Goal: Task Accomplishment & Management: Manage account settings

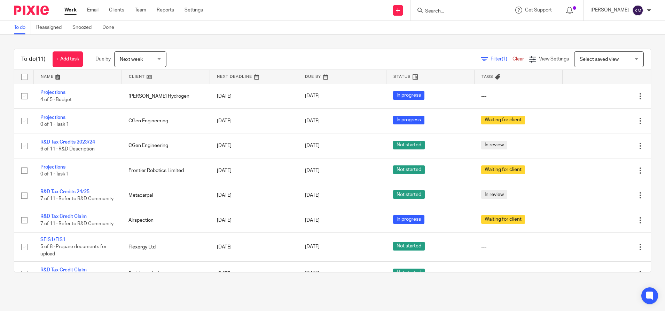
click at [582, 63] on span "Select saved view" at bounding box center [604, 59] width 51 height 15
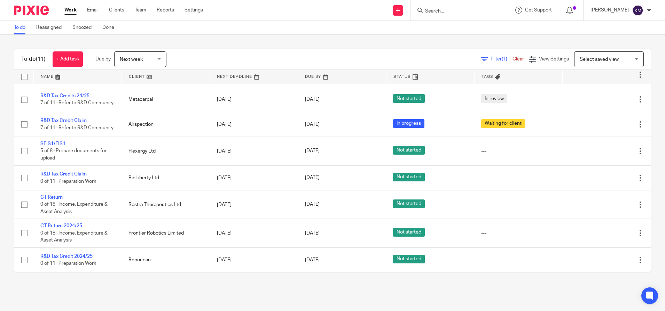
scroll to position [104, 0]
click at [162, 60] on div "Next week Next week" at bounding box center [140, 60] width 52 height 16
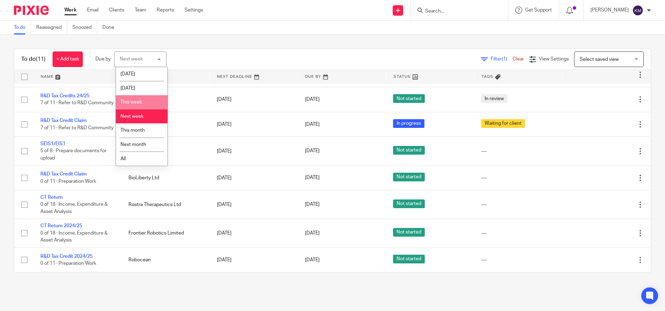
click at [146, 99] on li "This week" at bounding box center [142, 102] width 52 height 14
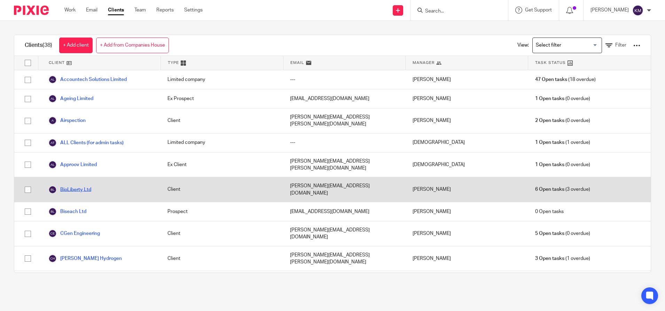
click at [76, 186] on link "BioLiberty Ltd" at bounding box center [69, 190] width 43 height 8
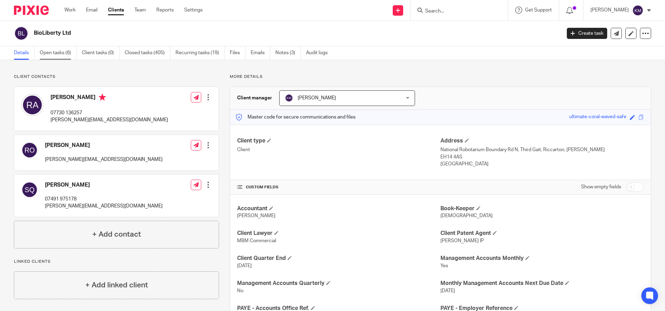
click at [54, 57] on link "Open tasks (6)" at bounding box center [58, 53] width 37 height 14
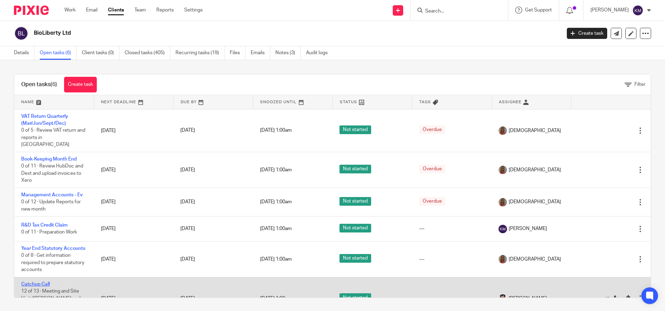
click at [34, 284] on link "Catchup Call" at bounding box center [35, 284] width 29 height 5
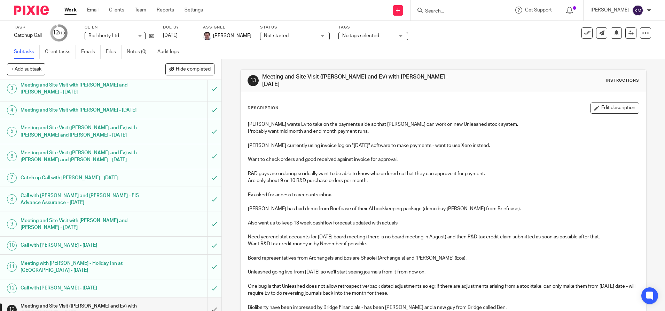
scroll to position [65, 0]
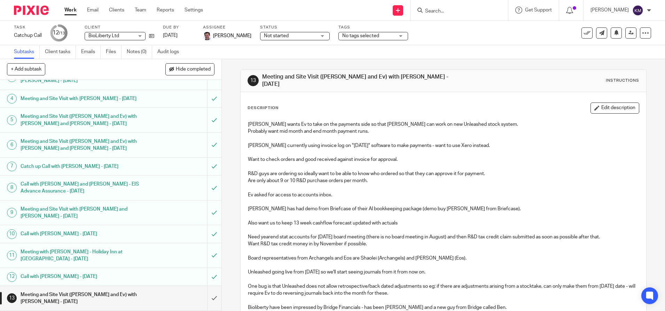
click at [375, 184] on p at bounding box center [443, 187] width 391 height 7
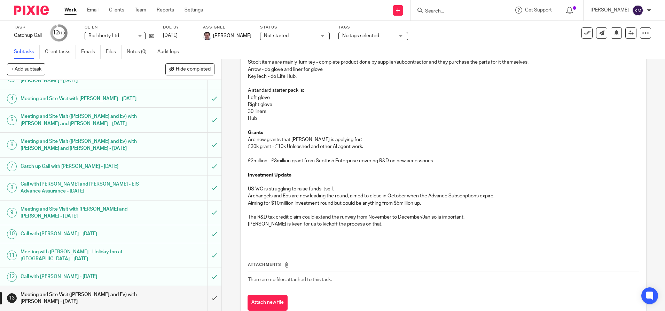
scroll to position [382, 0]
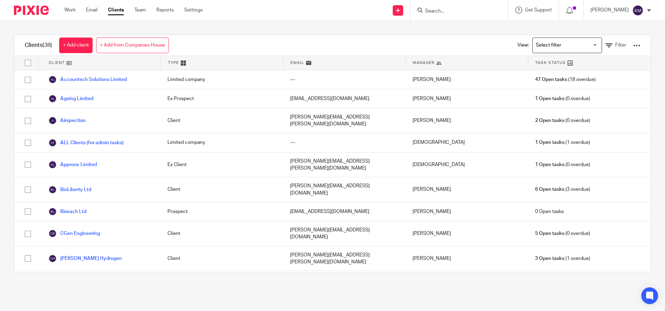
click at [566, 47] on input "Search for option" at bounding box center [565, 45] width 64 height 12
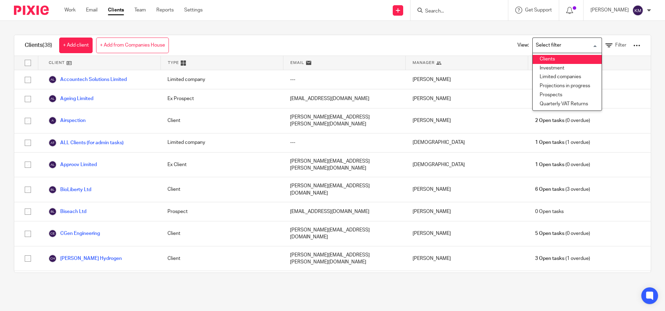
click at [541, 61] on li "Clients" at bounding box center [566, 59] width 69 height 9
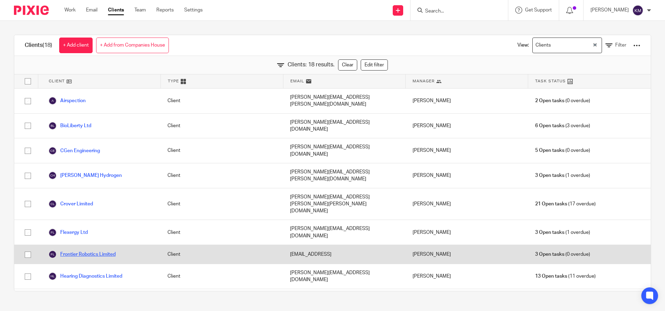
click at [80, 251] on link "Frontier Robotics Limited" at bounding box center [81, 255] width 67 height 8
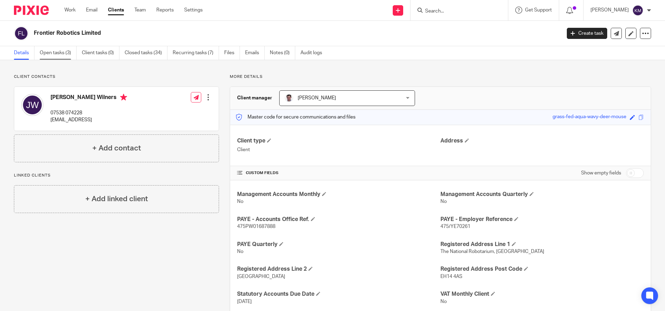
click at [59, 53] on link "Open tasks (3)" at bounding box center [58, 53] width 37 height 14
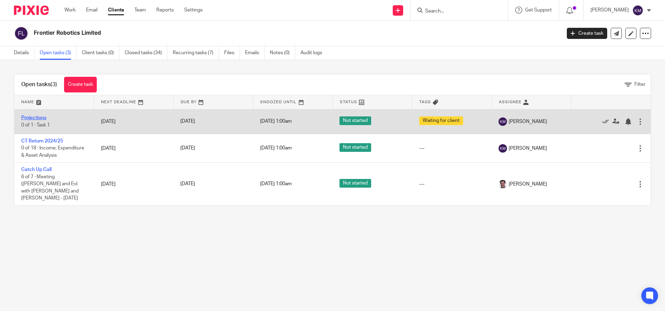
click at [38, 117] on link "Projections" at bounding box center [33, 118] width 25 height 5
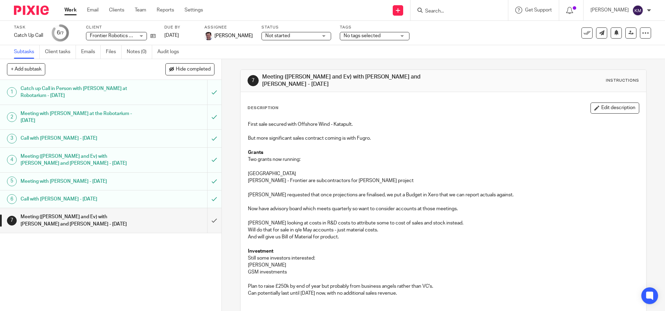
click at [457, 171] on p "[GEOGRAPHIC_DATA]" at bounding box center [443, 174] width 391 height 7
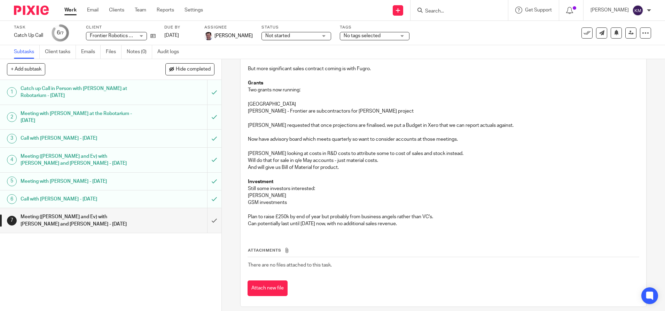
scroll to position [72, 0]
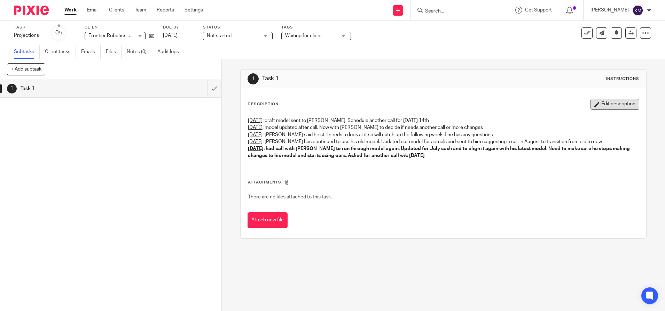
click at [601, 103] on button "Edit description" at bounding box center [614, 104] width 49 height 11
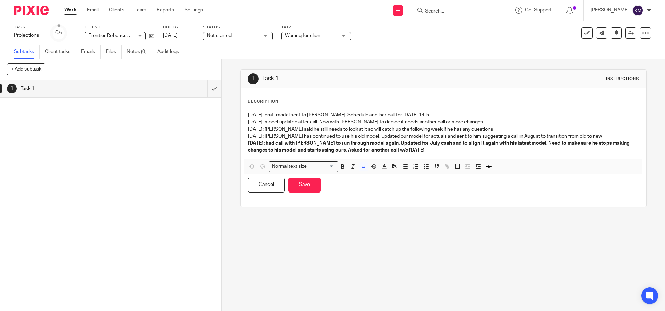
click at [456, 152] on p "[DATE] : had call with [PERSON_NAME] to run through model again. Updated for Ju…" at bounding box center [443, 147] width 391 height 14
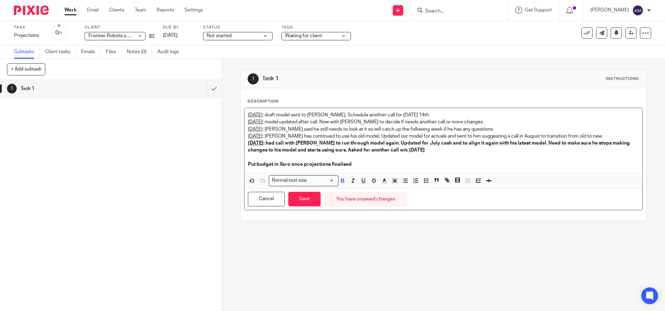
click at [357, 128] on p "[DATE] : [PERSON_NAME] said he still needs to look at it so will catch up the f…" at bounding box center [443, 129] width 391 height 7
click at [303, 201] on button "Save" at bounding box center [304, 199] width 32 height 15
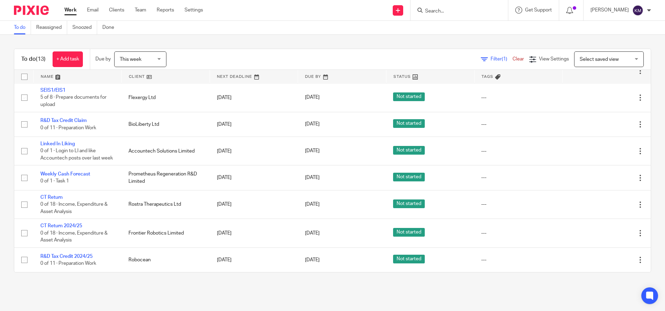
scroll to position [165, 0]
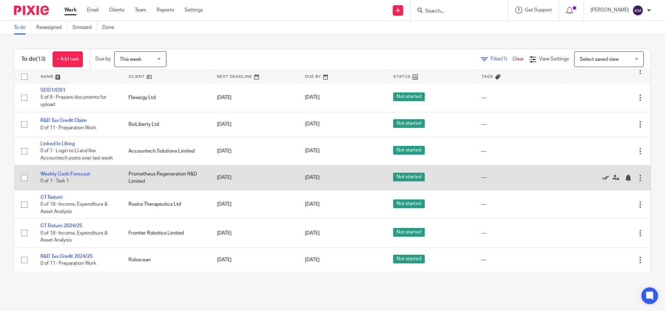
click at [602, 177] on icon at bounding box center [605, 178] width 7 height 7
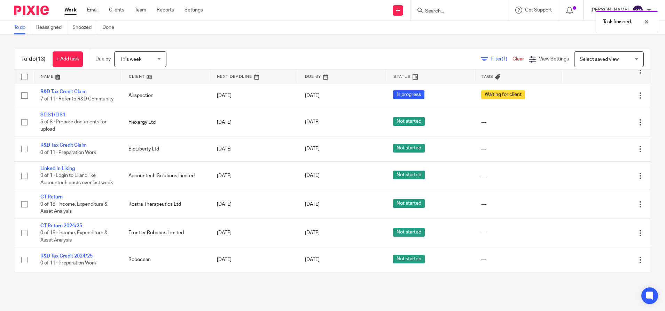
scroll to position [140, 0]
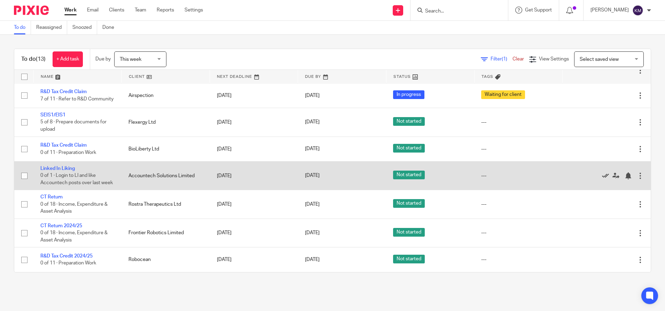
click at [602, 173] on icon at bounding box center [605, 176] width 7 height 7
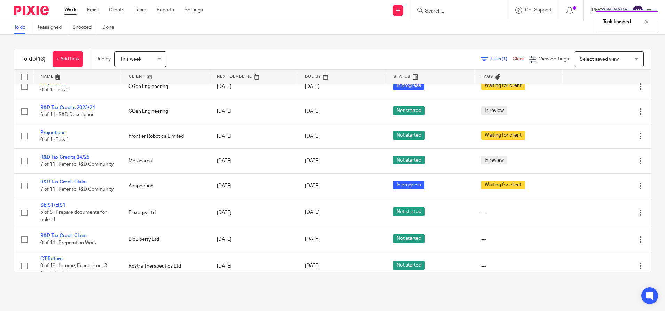
scroll to position [0, 0]
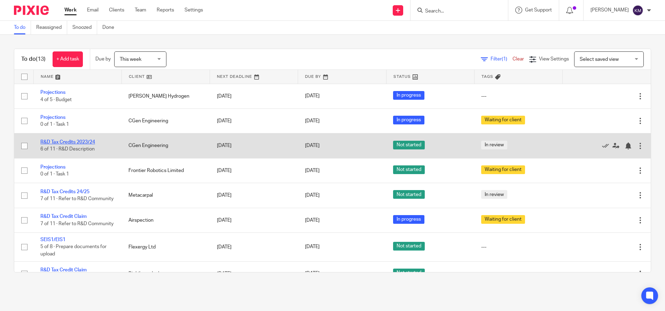
click at [66, 143] on link "R&D Tax Credits 2023/24" at bounding box center [67, 142] width 55 height 5
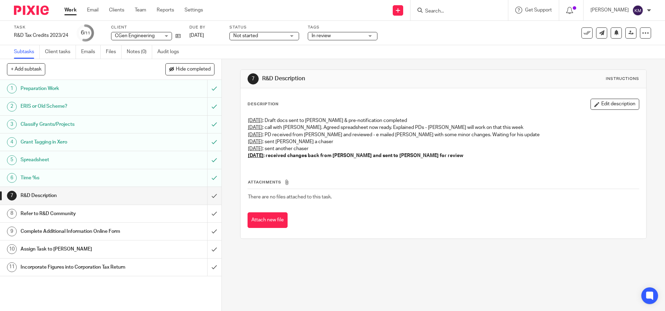
click at [341, 124] on p "[DATE] : Draft docs sent to [PERSON_NAME] & pre-notification completed" at bounding box center [443, 120] width 391 height 7
